Goal: Transaction & Acquisition: Purchase product/service

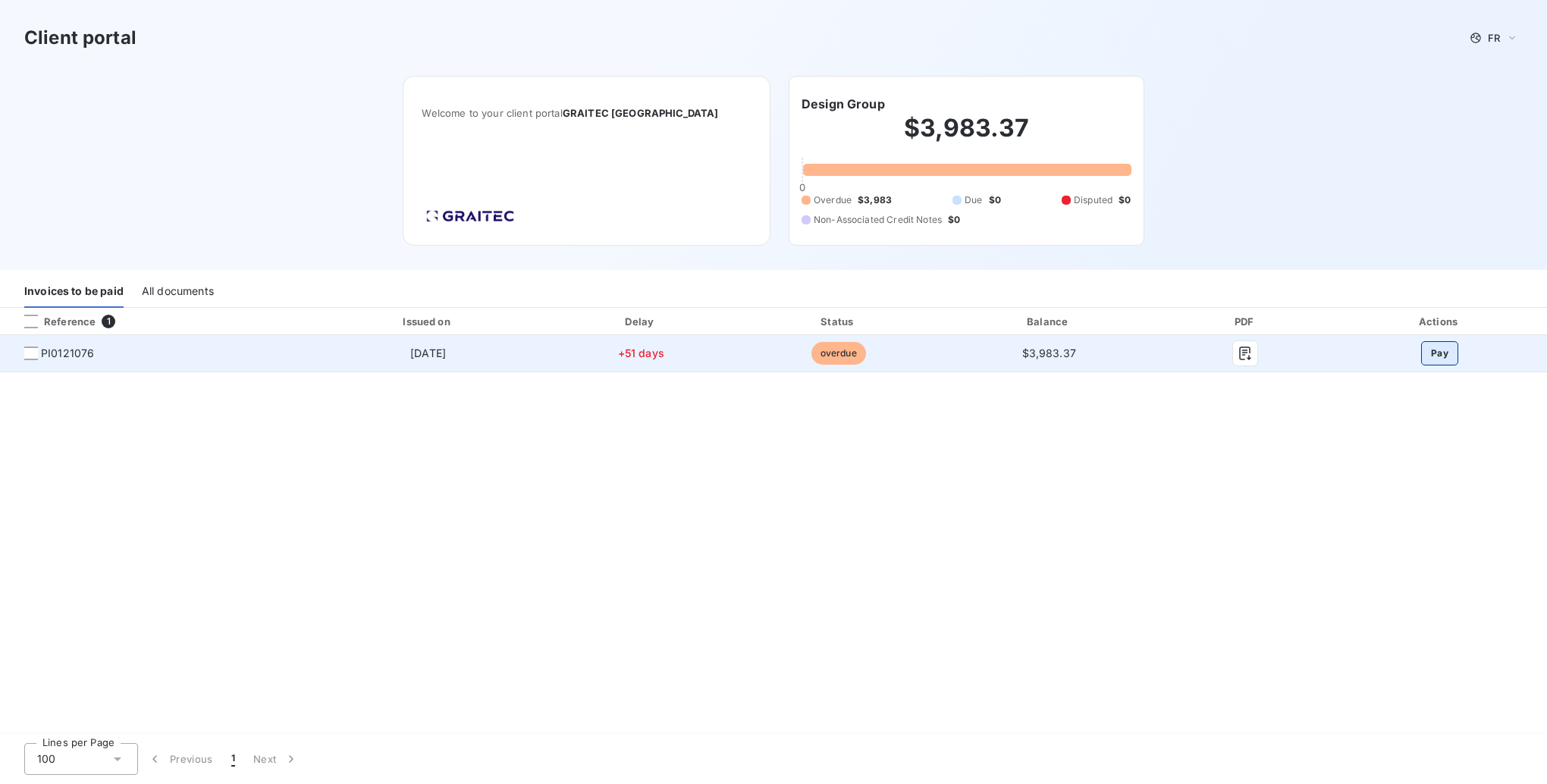
click at [1446, 353] on button "Pay" at bounding box center [1440, 353] width 38 height 24
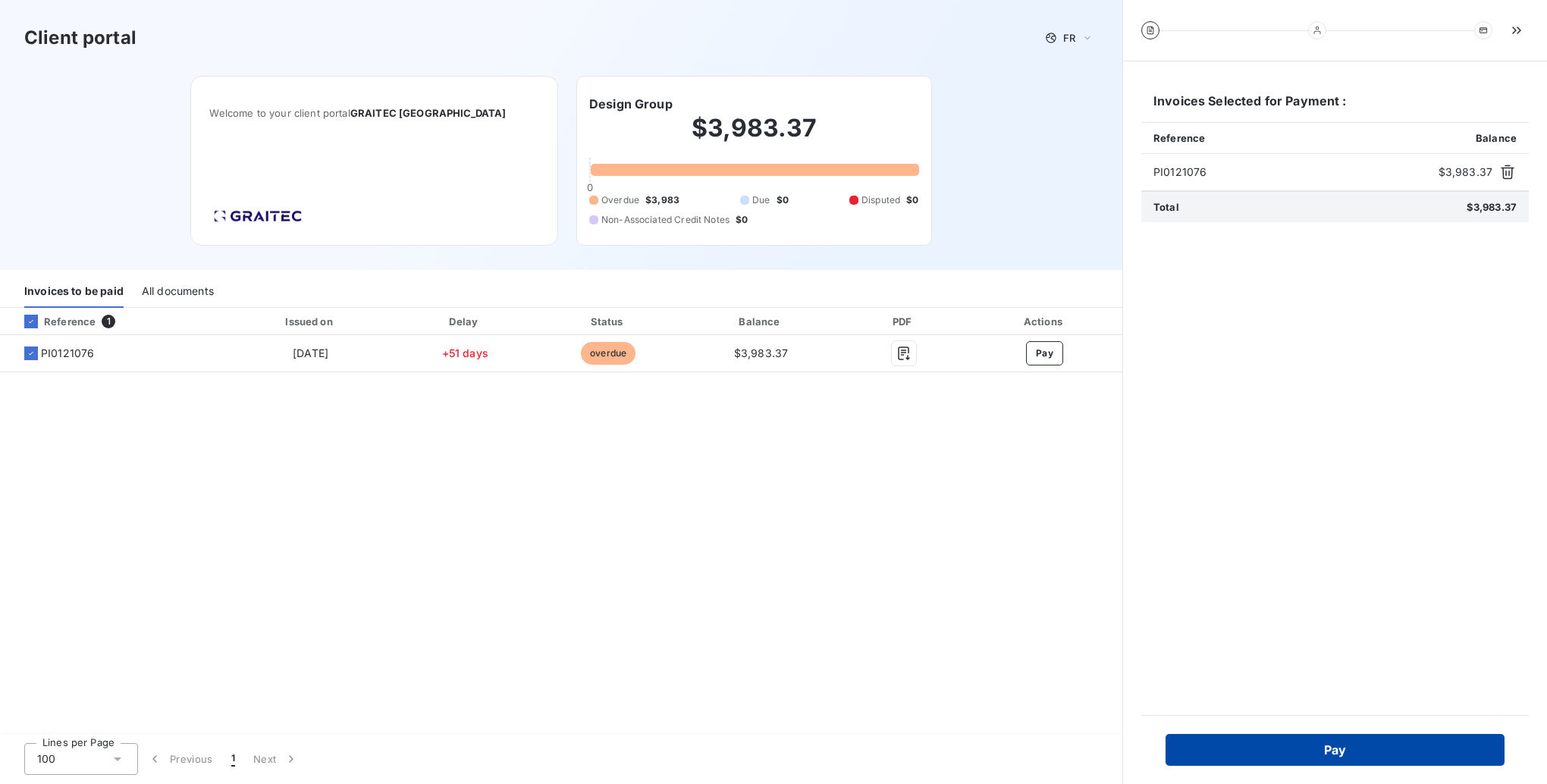
click at [1306, 750] on button "Pay" at bounding box center [1335, 750] width 339 height 32
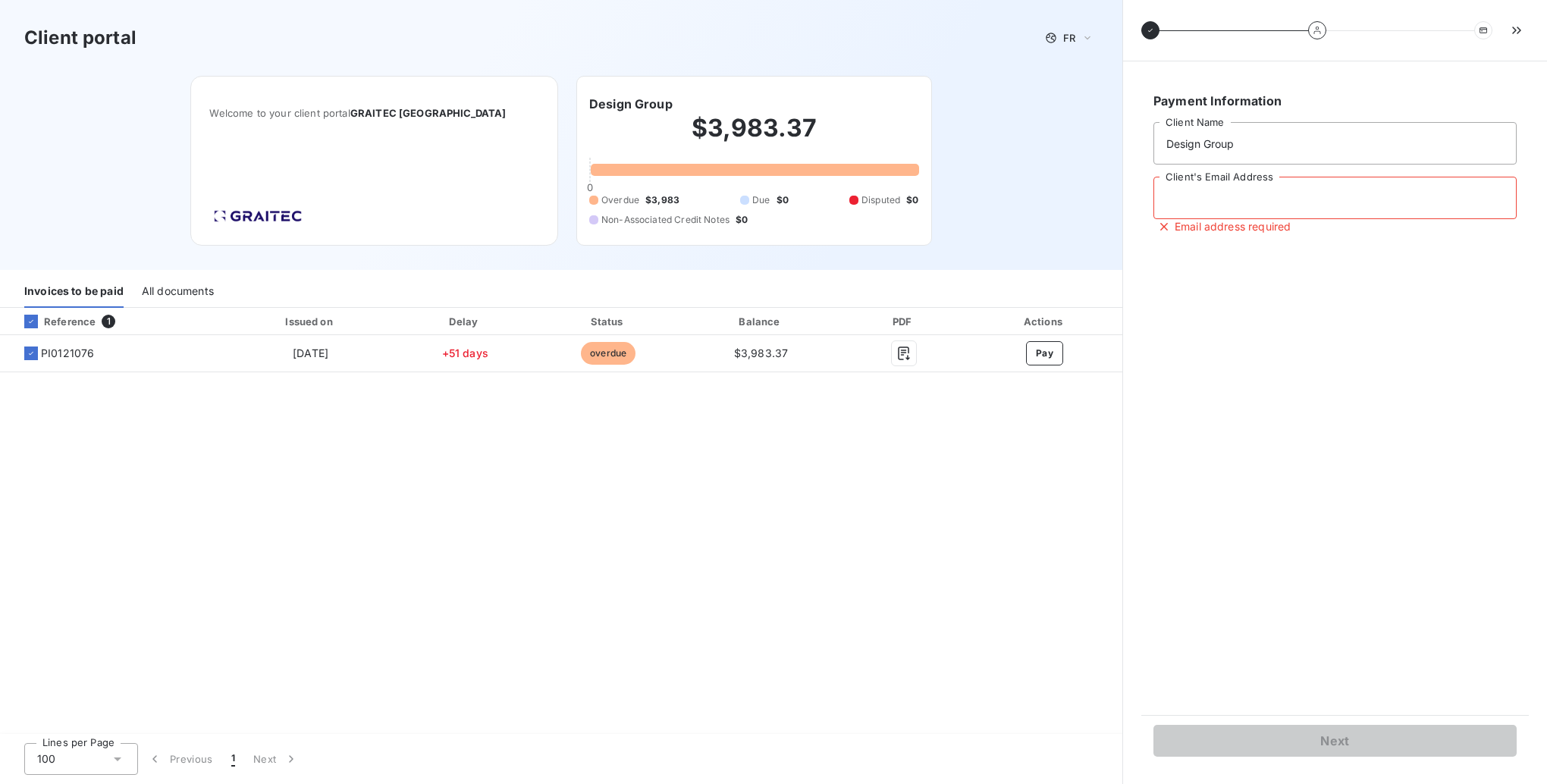
click at [1241, 198] on input "Client's Email Address" at bounding box center [1334, 198] width 363 height 42
type input "[EMAIL_ADDRESS][DOMAIN_NAME]"
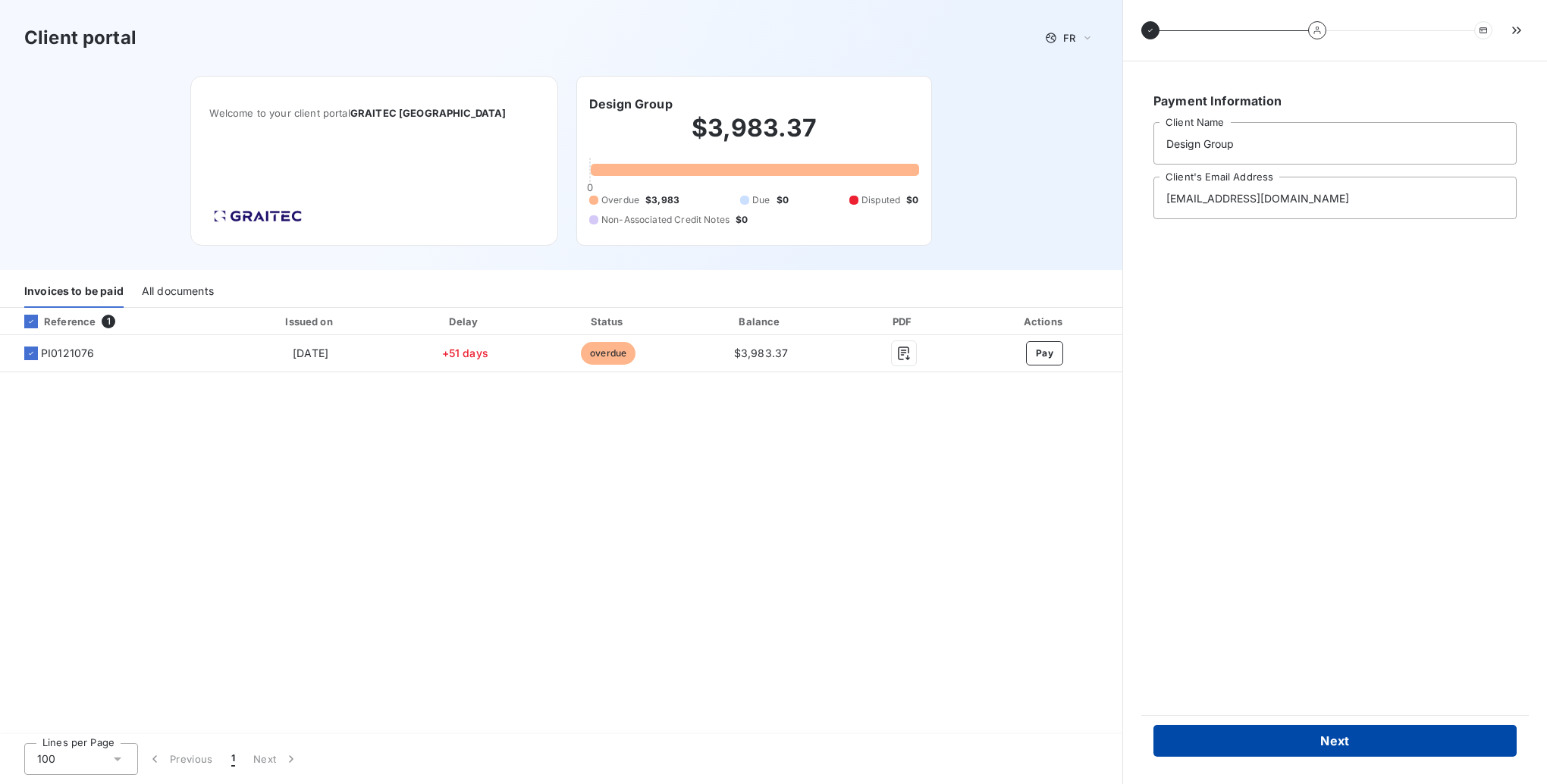
click at [1325, 742] on button "Next" at bounding box center [1334, 740] width 363 height 32
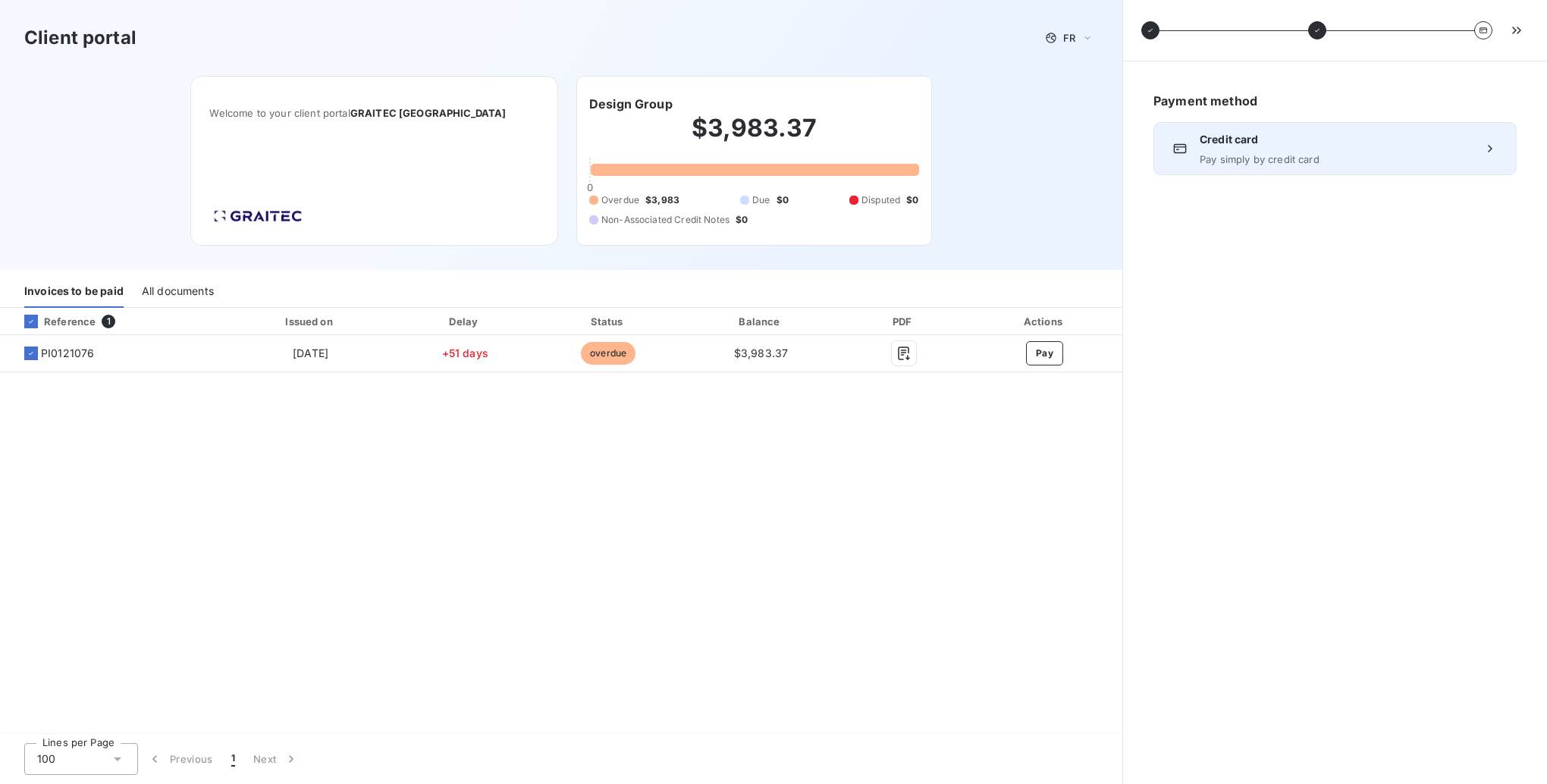
click at [1488, 151] on icon at bounding box center [1489, 148] width 4 height 7
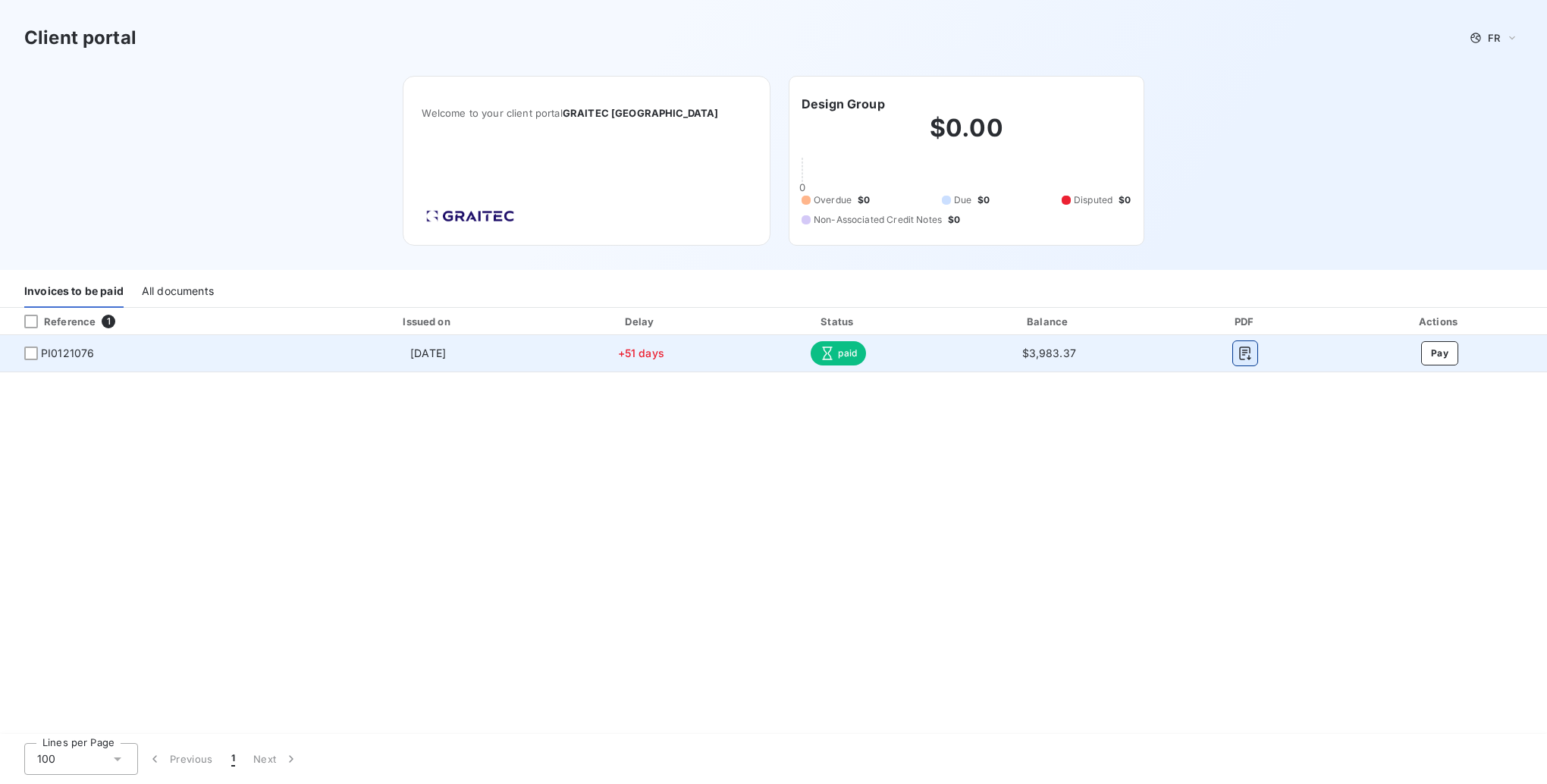
click at [1243, 350] on icon "button" at bounding box center [1245, 353] width 12 height 13
